Goal: Find specific page/section: Find specific page/section

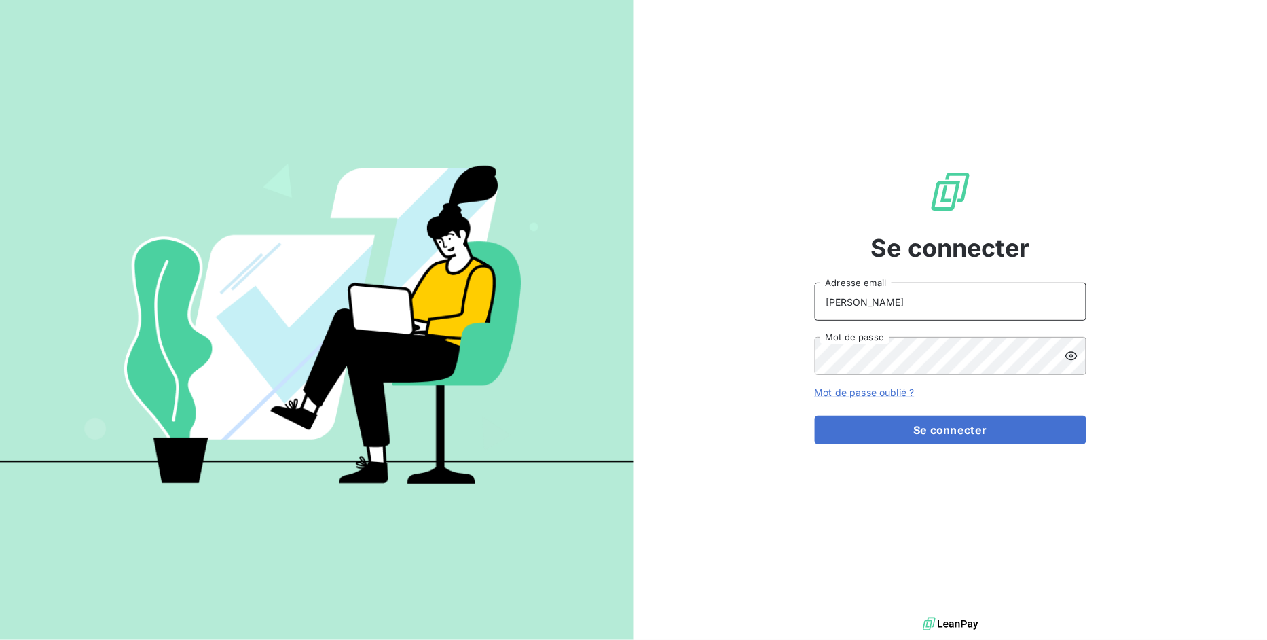
drag, startPoint x: 896, startPoint y: 310, endPoint x: 501, endPoint y: 267, distance: 398.3
click at [505, 267] on div "Se connecter [PERSON_NAME] Adresse email Mot de passe Mot de passe oublié ? Se …" at bounding box center [633, 320] width 1267 height 640
type input "[EMAIL_ADDRESS][DOMAIN_NAME]"
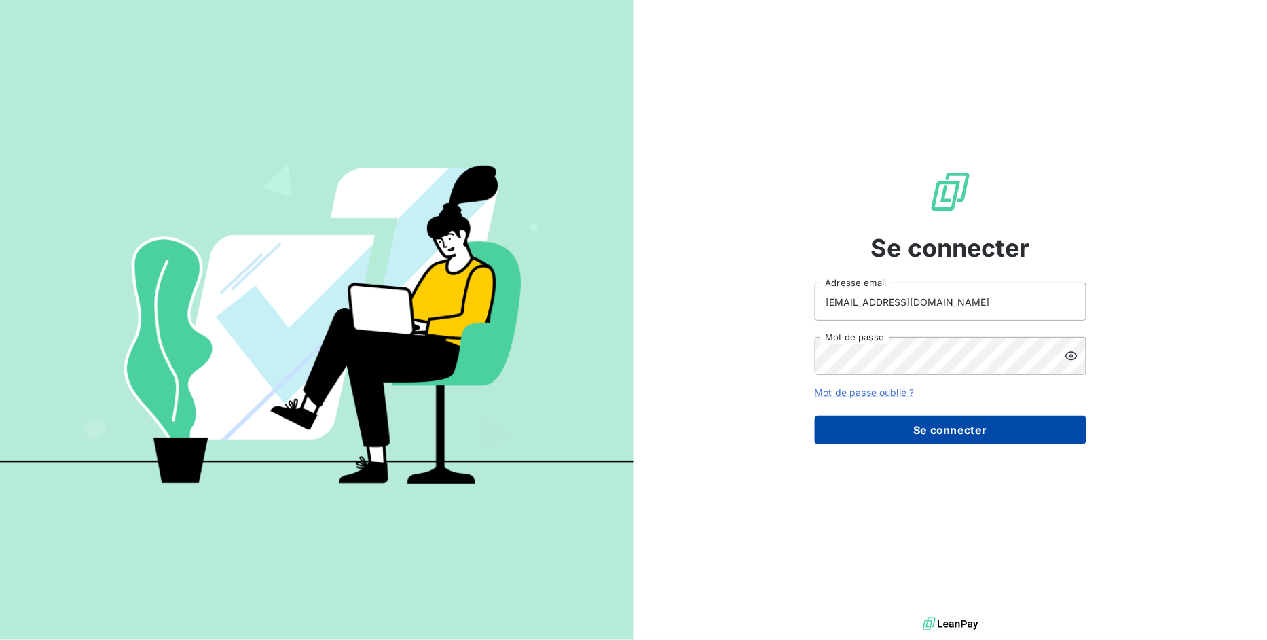
click at [909, 423] on button "Se connecter" at bounding box center [951, 430] width 272 height 29
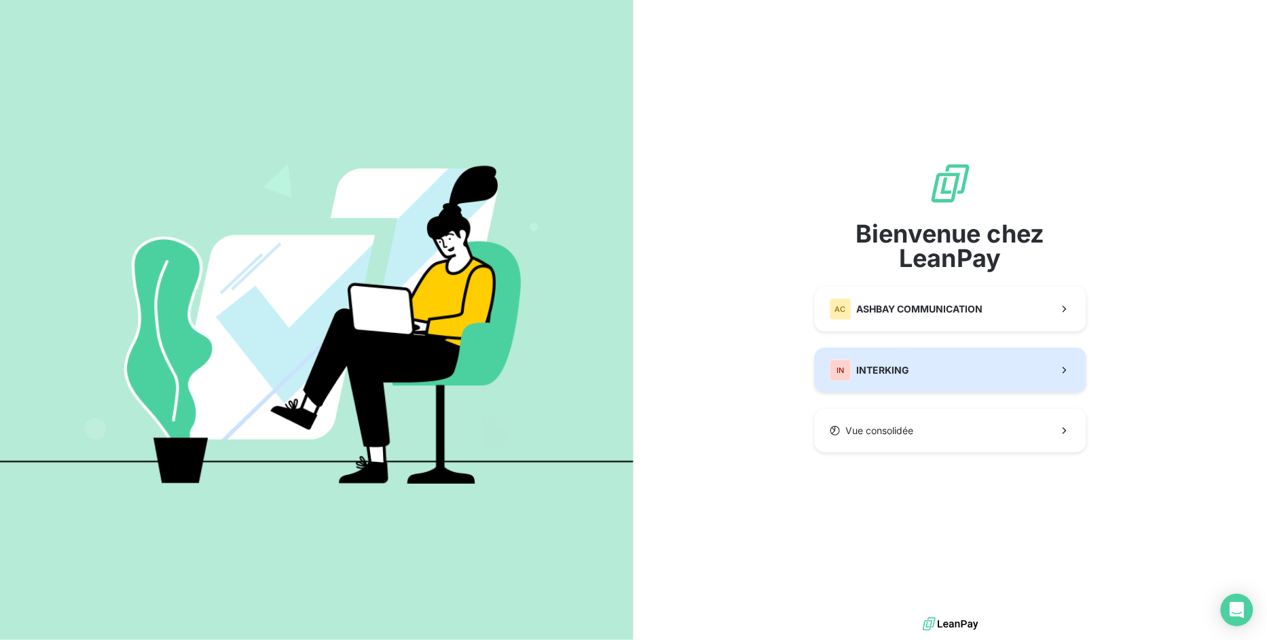
click at [906, 364] on span "INTERKING" at bounding box center [883, 370] width 53 height 14
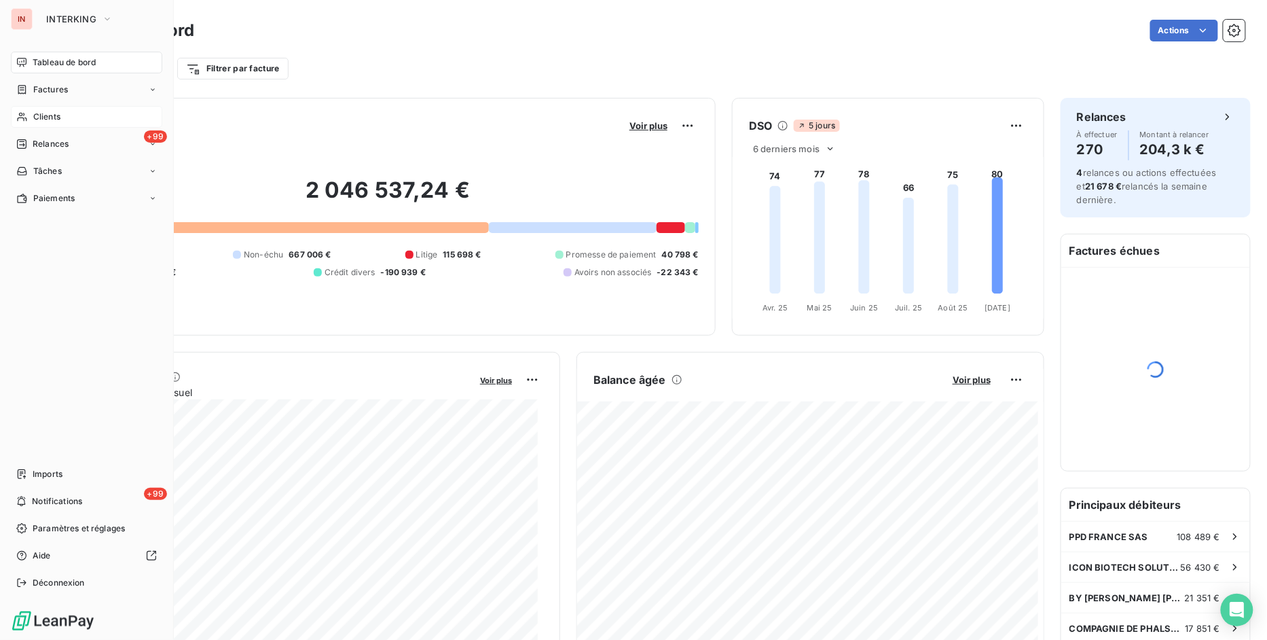
click at [43, 118] on span "Clients" at bounding box center [46, 117] width 27 height 12
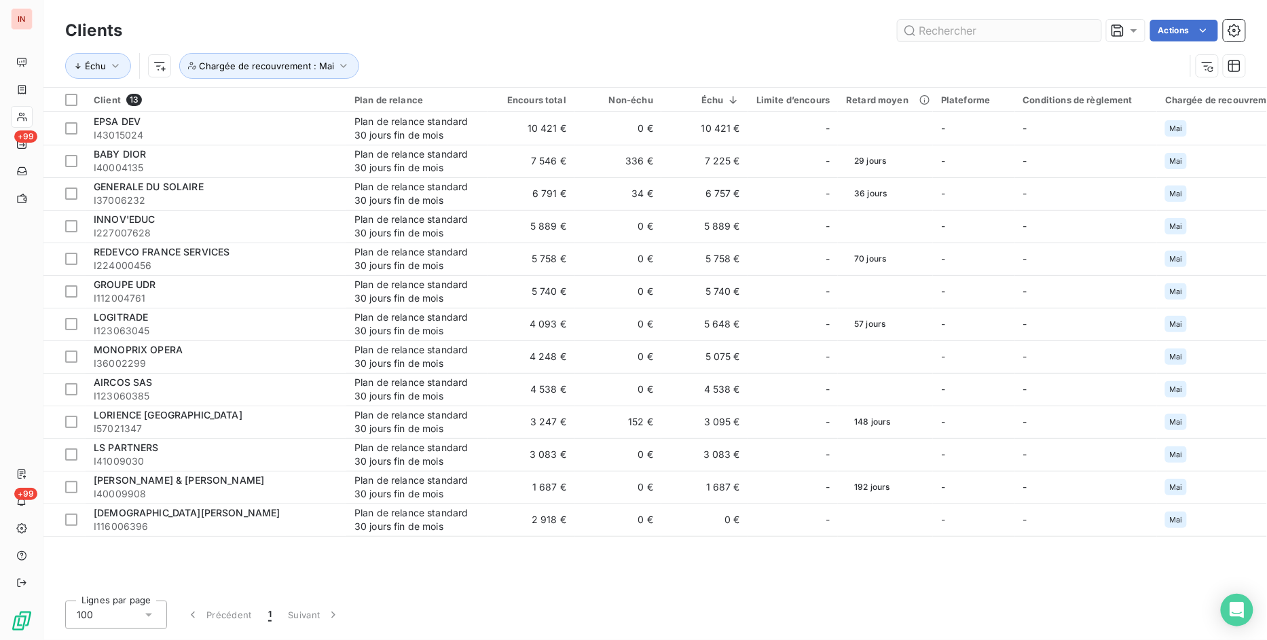
click at [925, 30] on input "text" at bounding box center [1000, 31] width 204 height 22
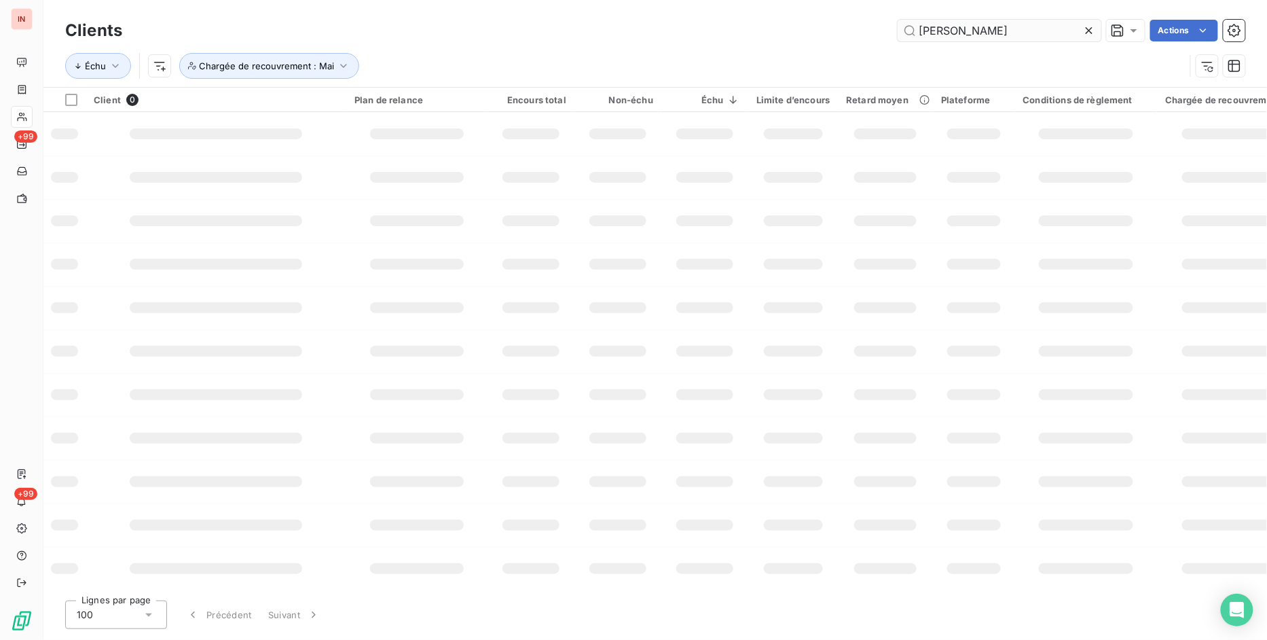
type input "[PERSON_NAME]"
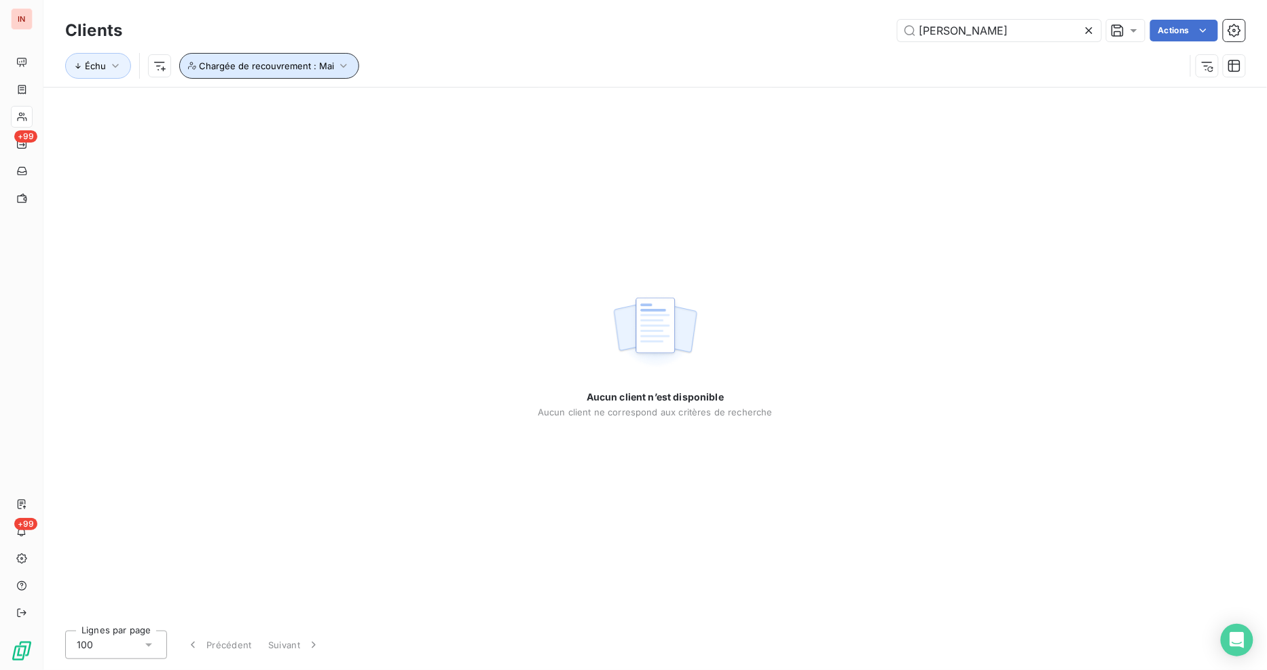
click at [326, 66] on span "Chargée de recouvrement : Mai" at bounding box center [266, 65] width 135 height 11
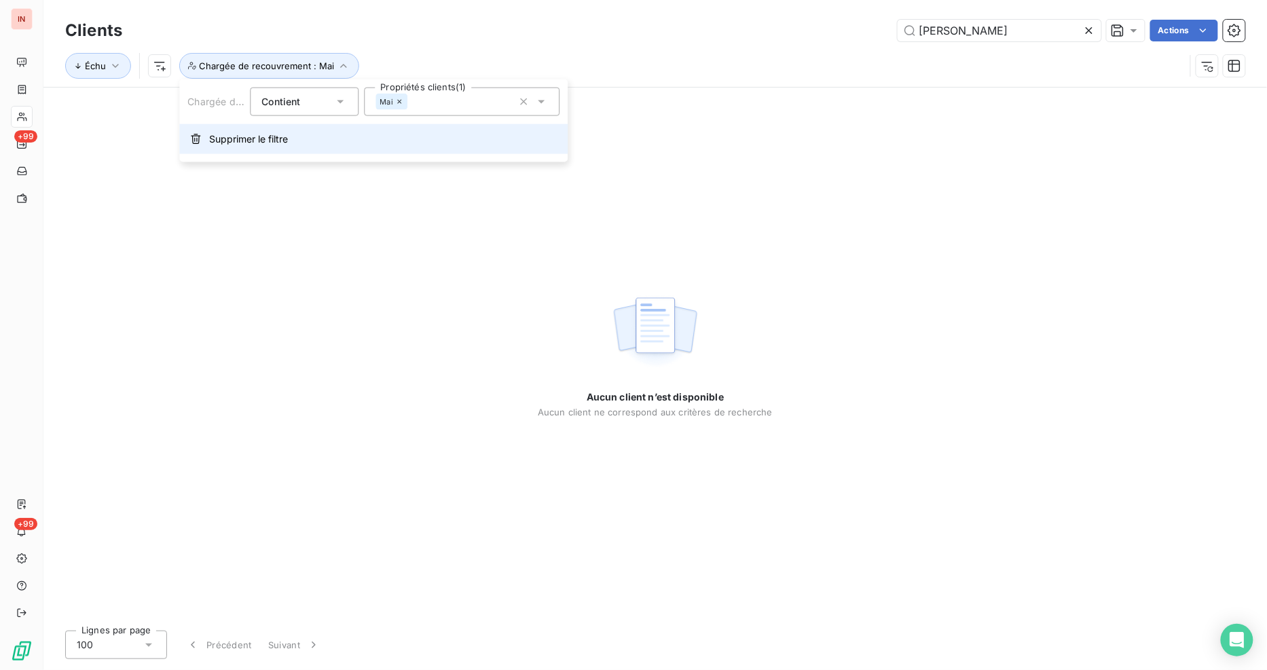
click at [257, 136] on span "Supprimer le filtre" at bounding box center [248, 139] width 79 height 14
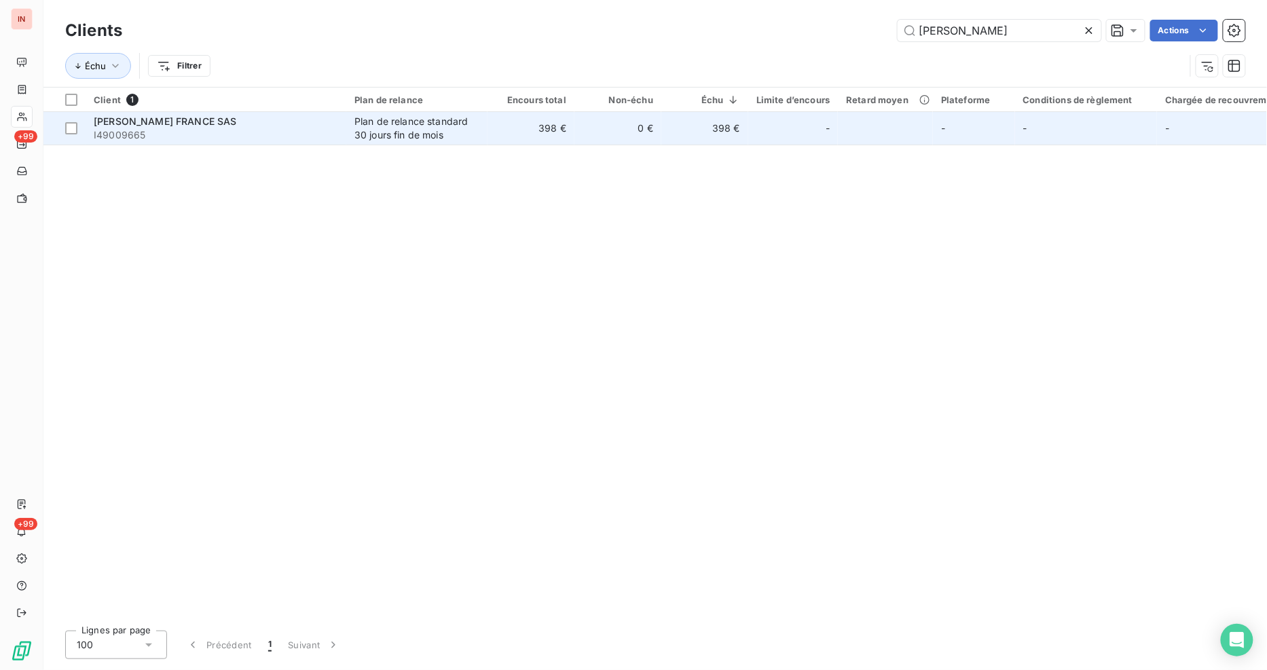
click at [188, 118] on span "[PERSON_NAME] FRANCE SAS" at bounding box center [165, 121] width 143 height 12
